Goal: Find specific page/section: Find specific page/section

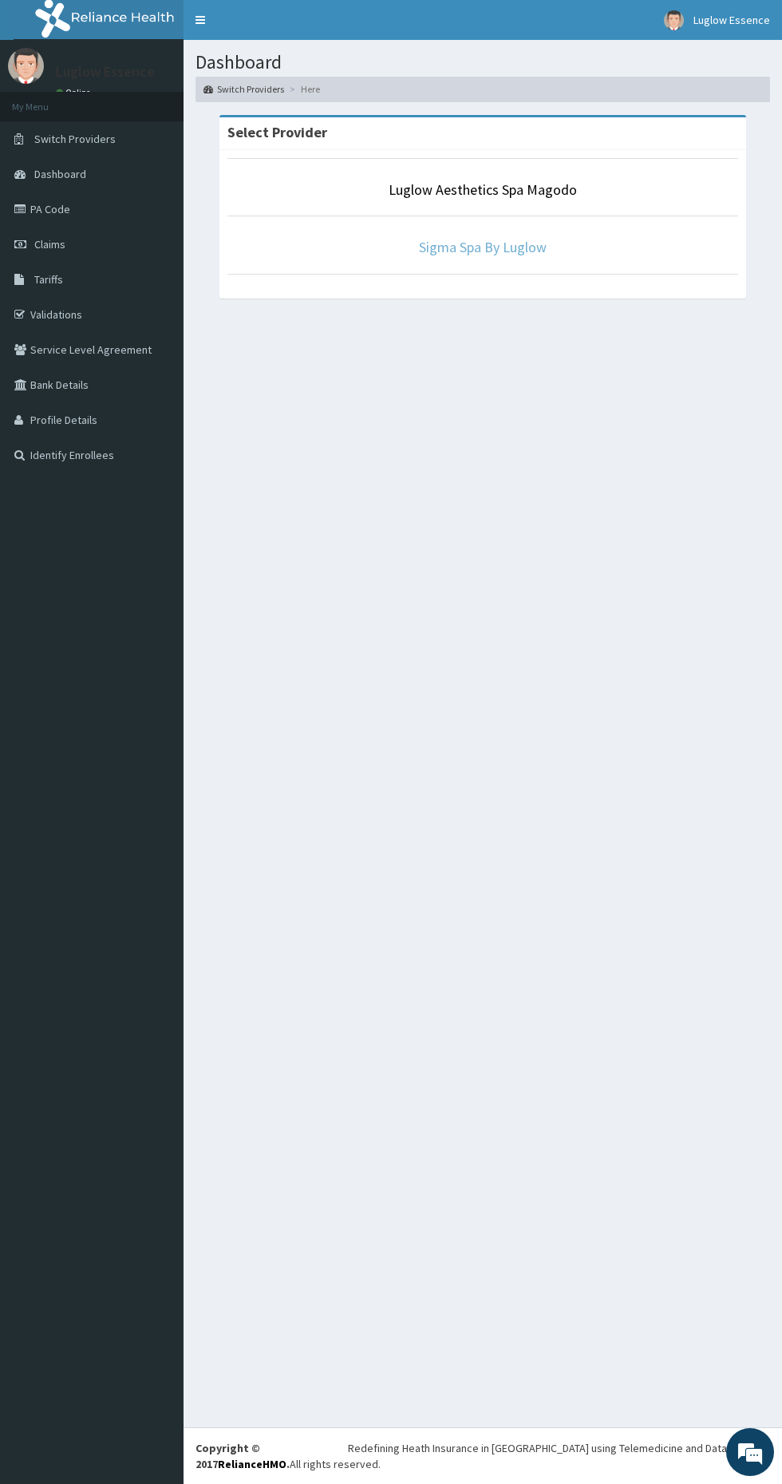
click at [473, 251] on link "Sigma Spa By Luglow" at bounding box center [483, 247] width 128 height 18
click at [27, 1112] on aside "Luglow Essence Online My Menu Switch Providers Dashboard PA Code Claims Tariffs…" at bounding box center [92, 742] width 184 height 1484
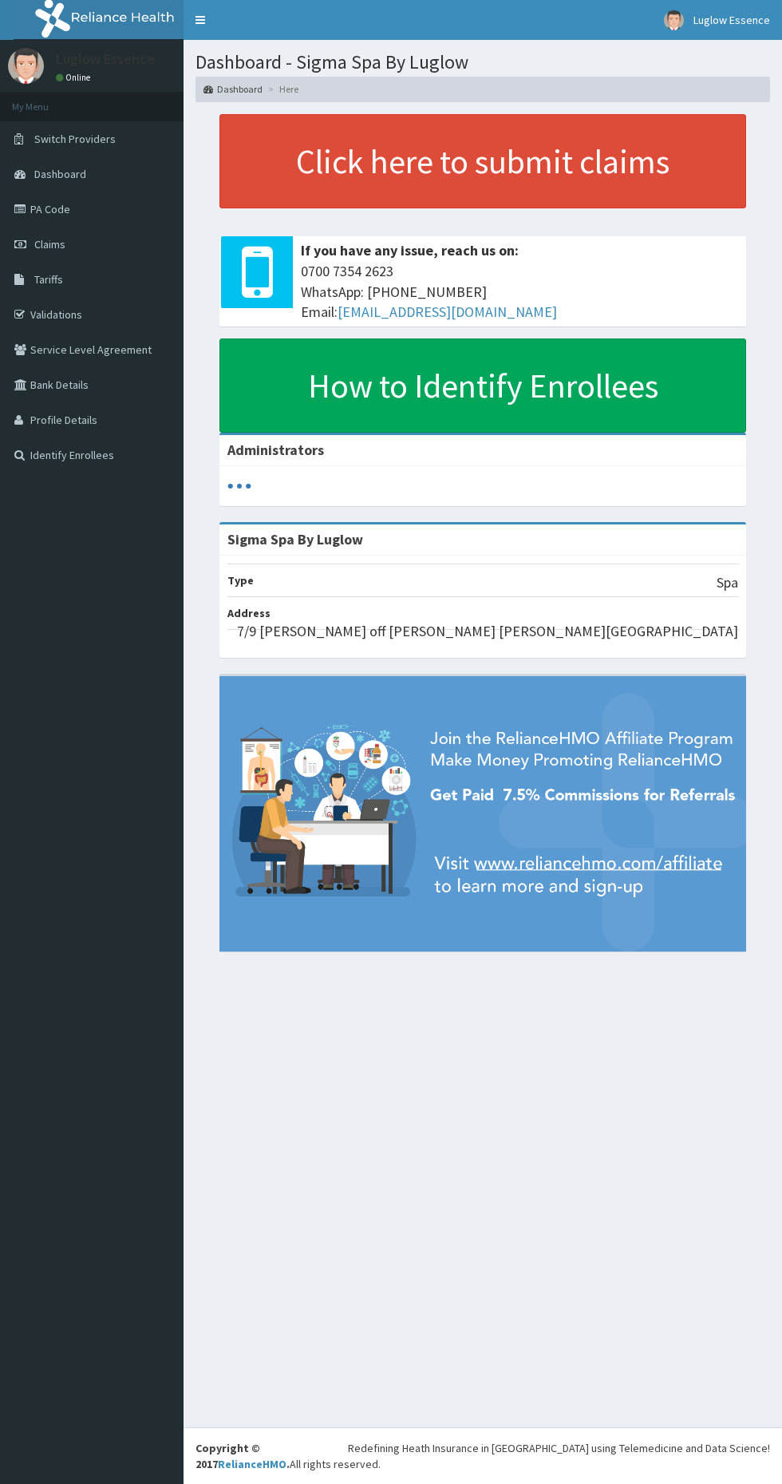
click at [74, 283] on link "Tariffs" at bounding box center [92, 279] width 184 height 35
click at [48, 278] on span "Tariffs" at bounding box center [48, 279] width 29 height 14
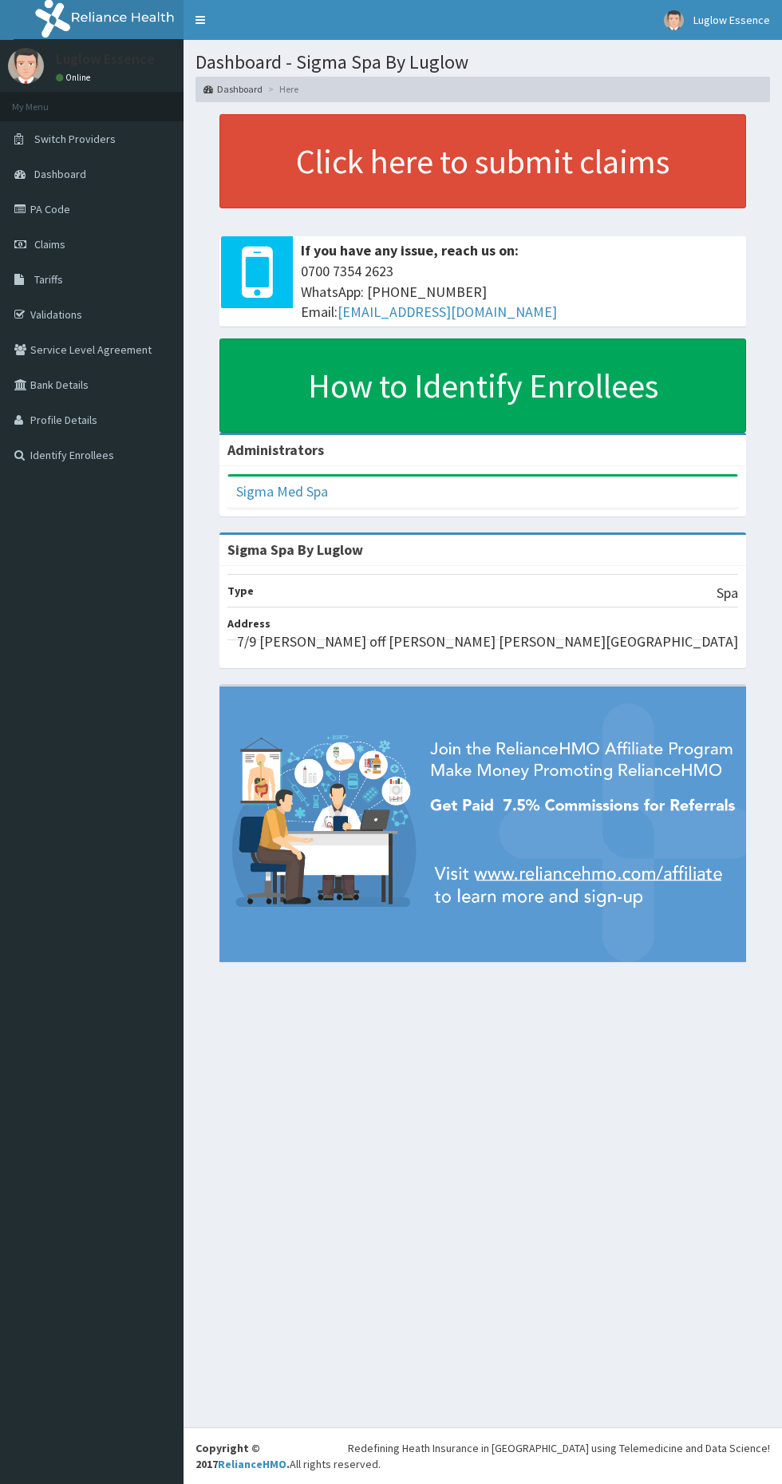
click at [34, 225] on link "PA Code" at bounding box center [92, 209] width 184 height 35
